Goal: Navigation & Orientation: Find specific page/section

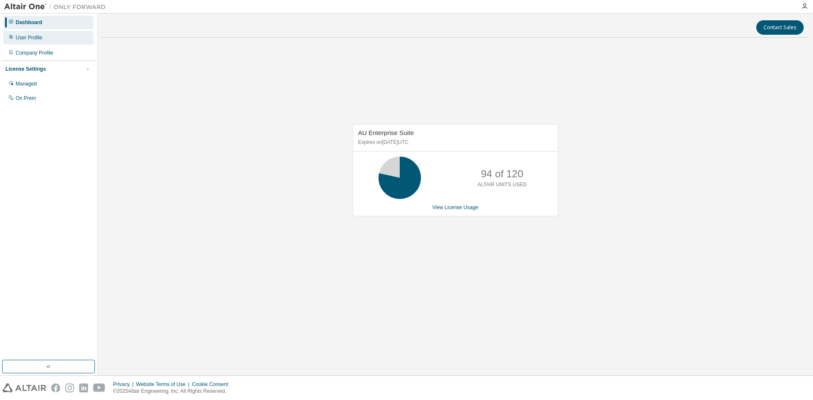
click at [38, 38] on div "User Profile" at bounding box center [29, 37] width 27 height 7
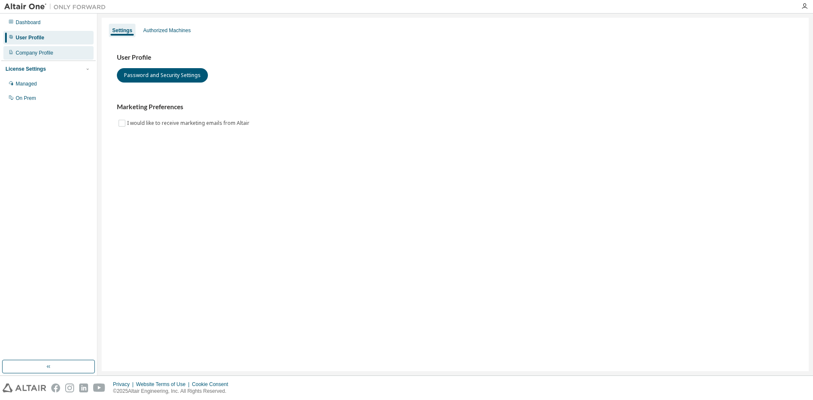
click at [51, 52] on div "Company Profile" at bounding box center [35, 53] width 38 height 7
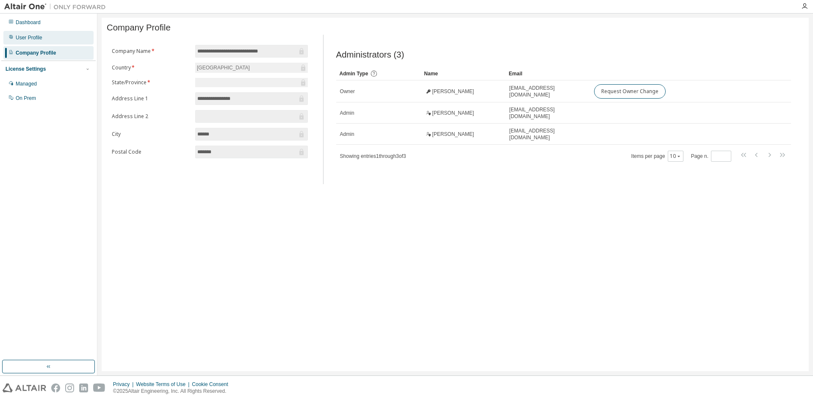
click at [55, 39] on div "User Profile" at bounding box center [48, 38] width 90 height 14
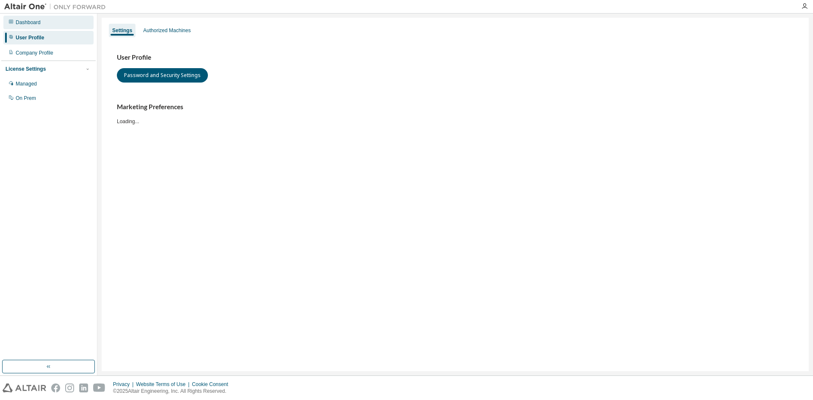
click at [44, 22] on div "Dashboard" at bounding box center [48, 23] width 90 height 14
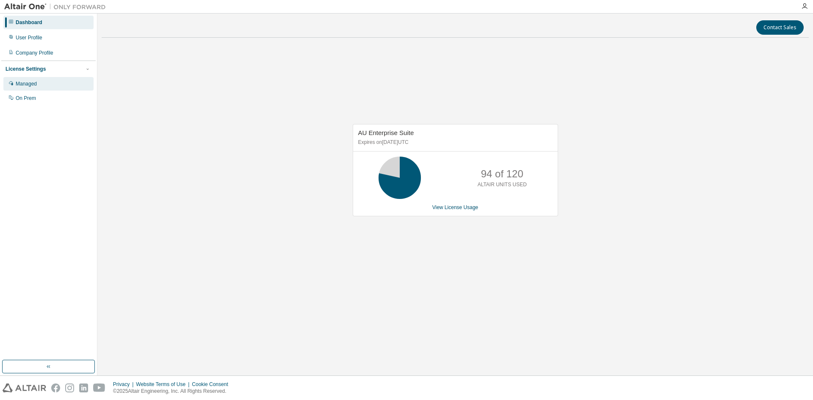
click at [52, 84] on div "Managed" at bounding box center [48, 84] width 90 height 14
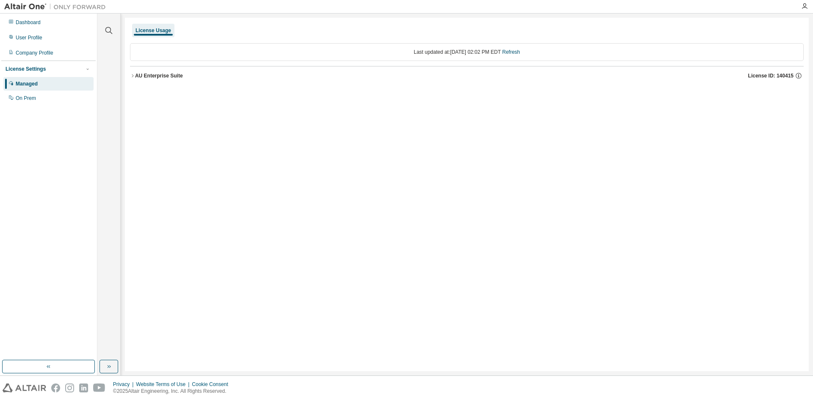
click at [133, 73] on icon "button" at bounding box center [132, 75] width 5 height 5
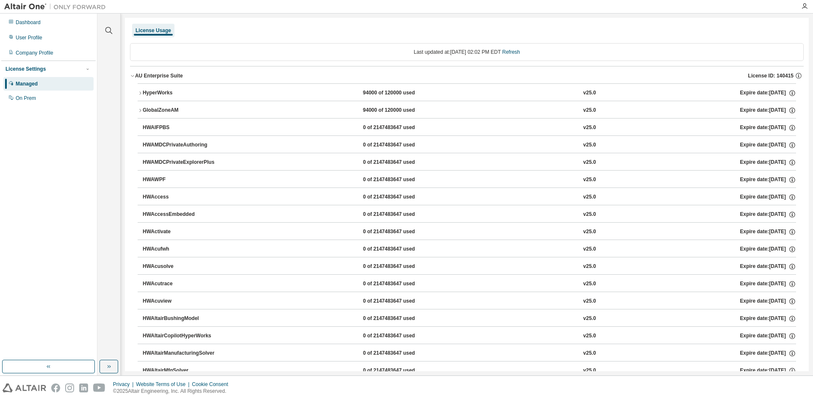
click at [142, 94] on icon "button" at bounding box center [140, 93] width 5 height 5
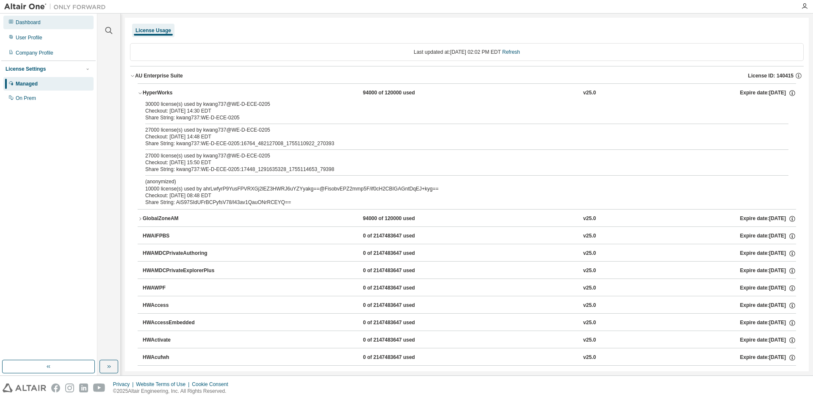
click at [47, 24] on div "Dashboard" at bounding box center [48, 23] width 90 height 14
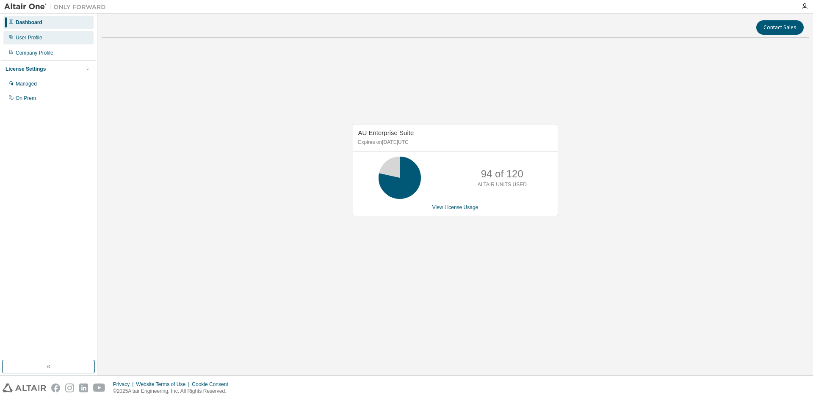
click at [46, 42] on div "User Profile" at bounding box center [48, 38] width 90 height 14
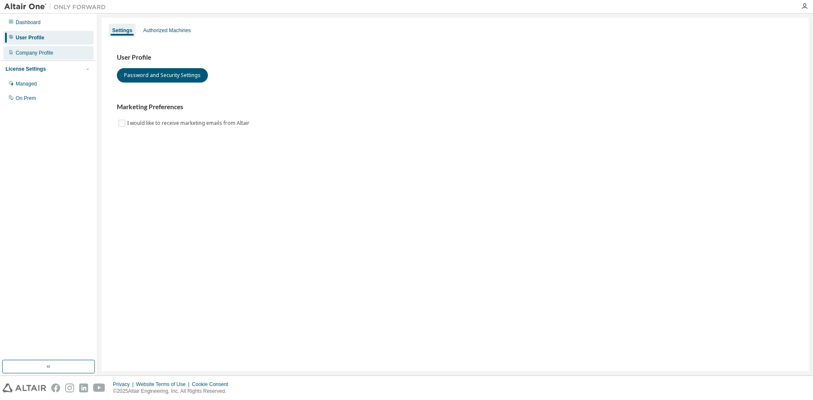
click at [46, 49] on div "Company Profile" at bounding box center [48, 53] width 90 height 14
